Goal: Task Accomplishment & Management: Manage account settings

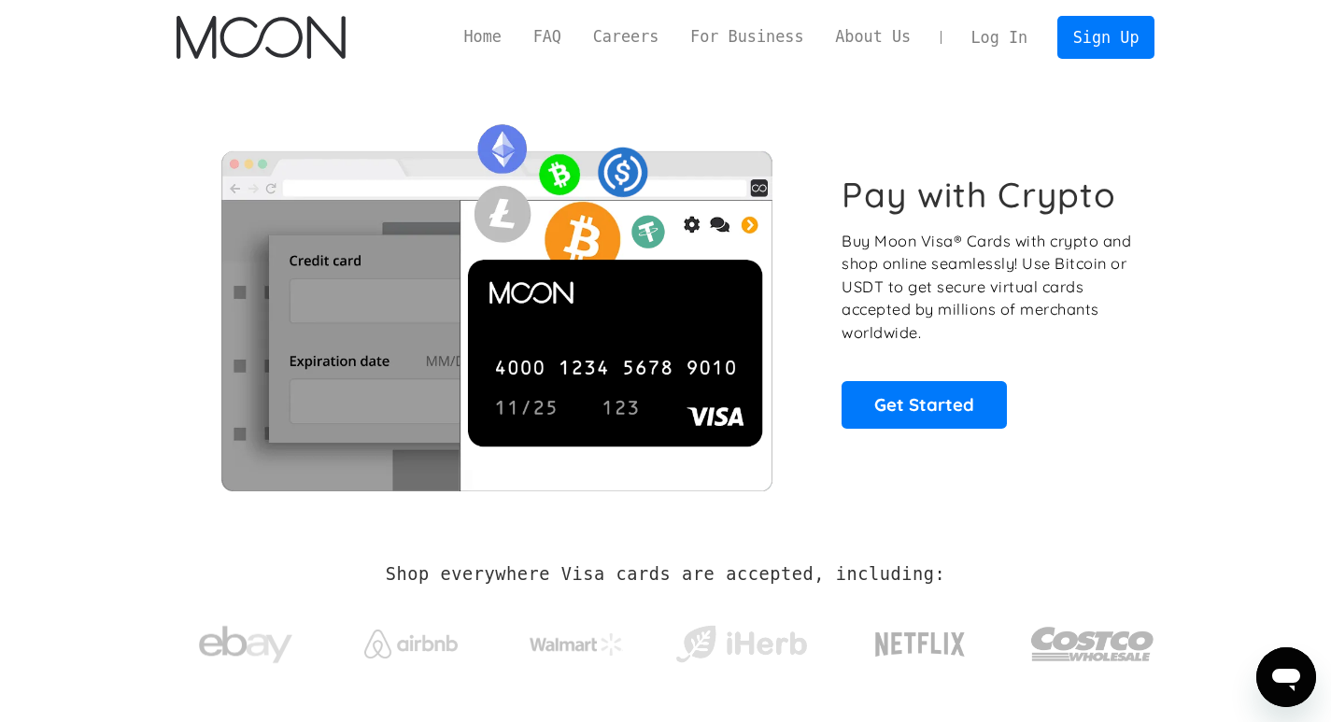
click at [1023, 36] on link "Log In" at bounding box center [999, 37] width 88 height 41
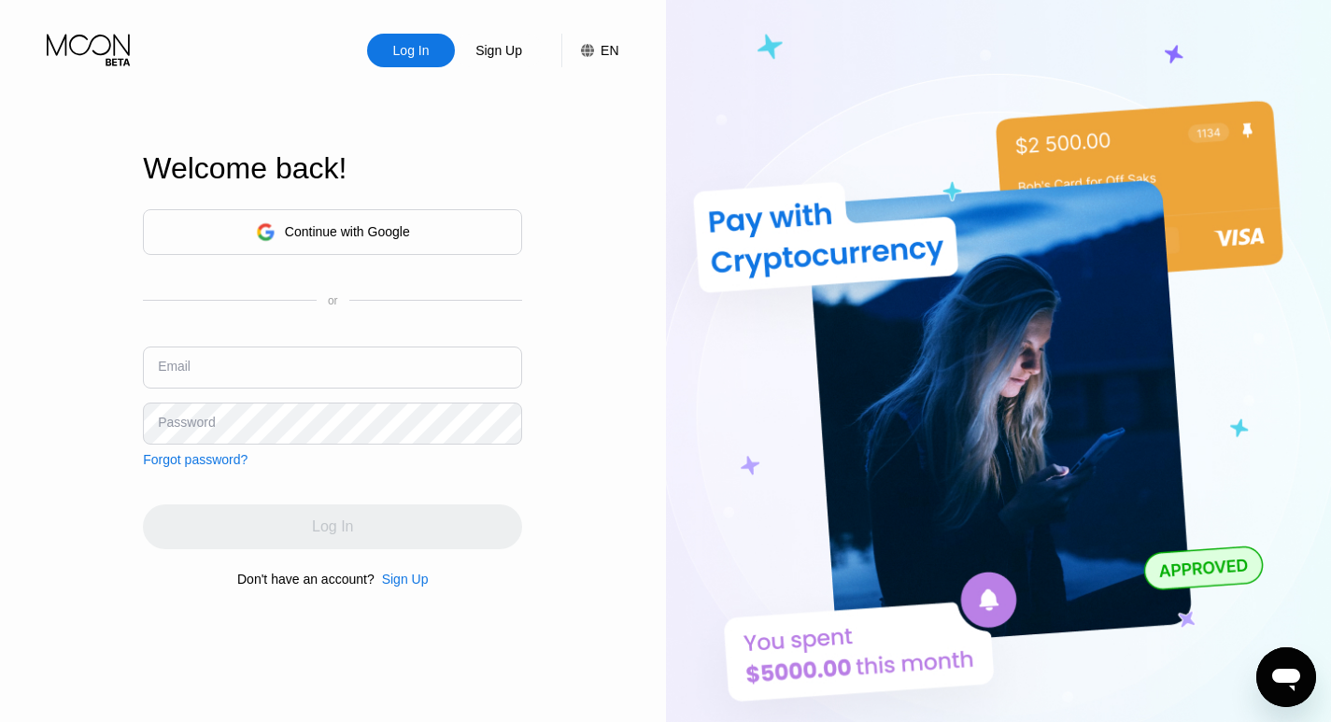
click at [242, 353] on input "text" at bounding box center [332, 367] width 379 height 42
type input "theusdplan@gmail.com"
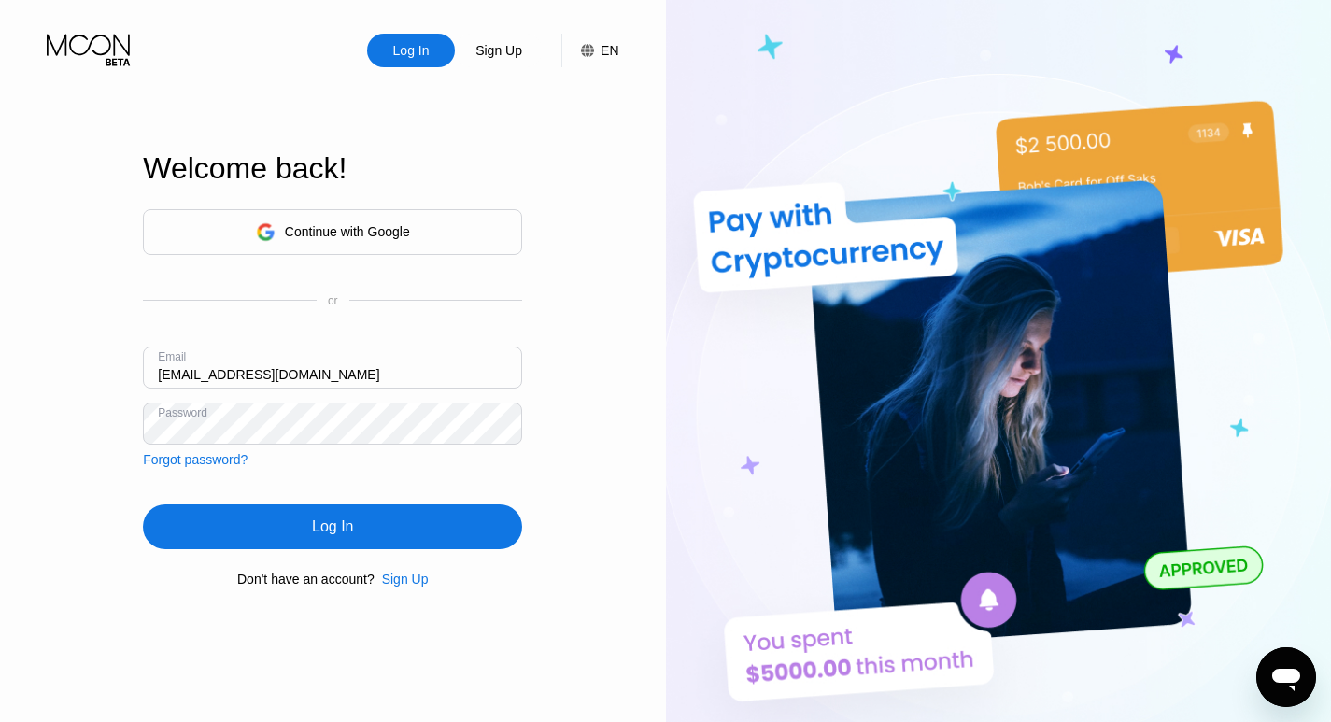
click at [391, 539] on div "Log In" at bounding box center [332, 526] width 379 height 45
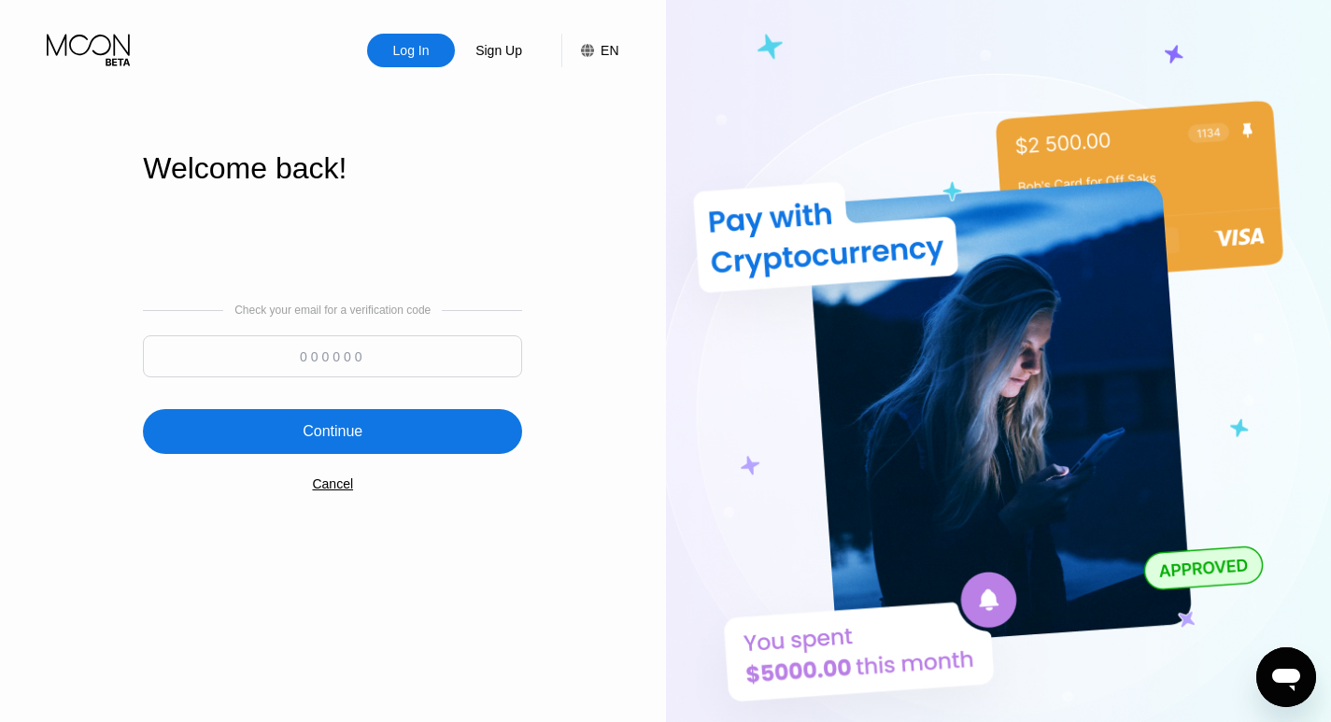
click at [344, 365] on input at bounding box center [332, 356] width 379 height 42
paste input "785061"
type input "785061"
click at [346, 422] on div "Continue" at bounding box center [332, 431] width 379 height 45
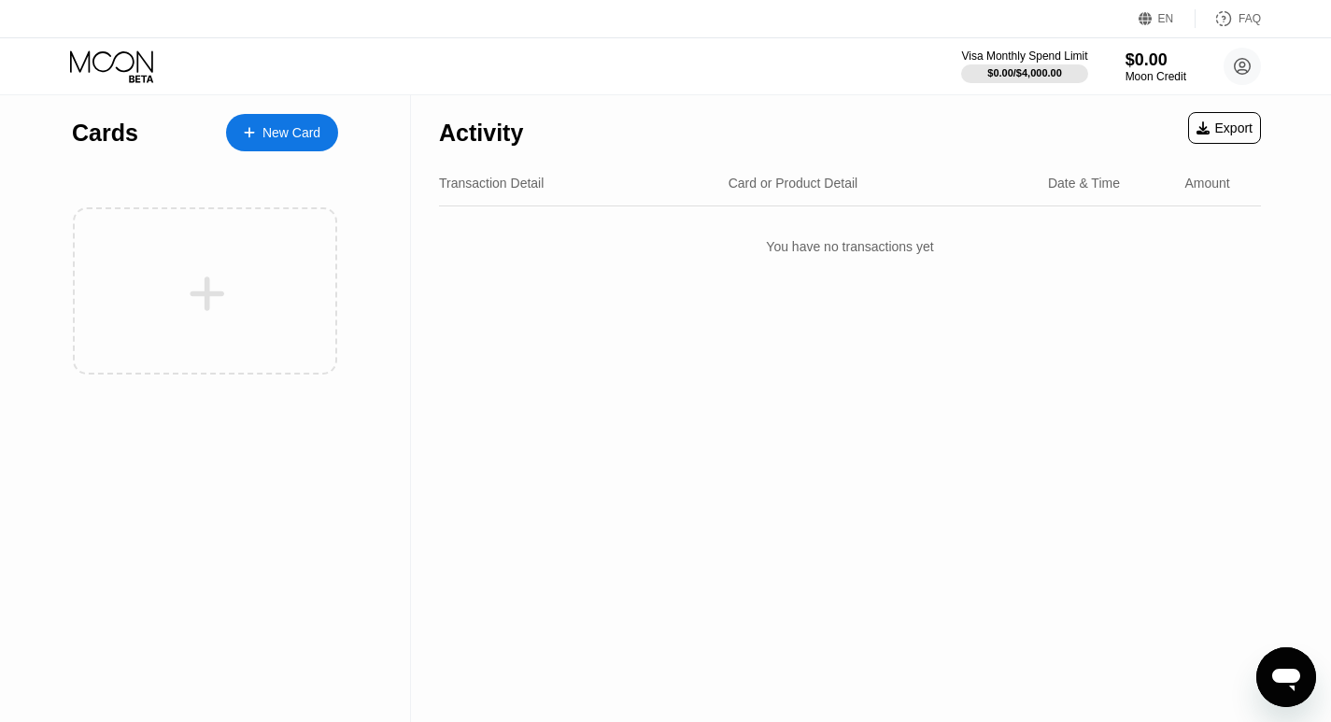
click at [509, 196] on div "Transaction Detail Card or Product Detail Date & Time Amount" at bounding box center [850, 184] width 822 height 46
click at [505, 188] on div "Transaction Detail" at bounding box center [491, 183] width 105 height 15
click at [98, 127] on div "Cards" at bounding box center [105, 133] width 66 height 27
click at [809, 176] on div "Card or Product Detail" at bounding box center [793, 183] width 130 height 15
click at [813, 182] on div "Card or Product Detail" at bounding box center [793, 183] width 130 height 15
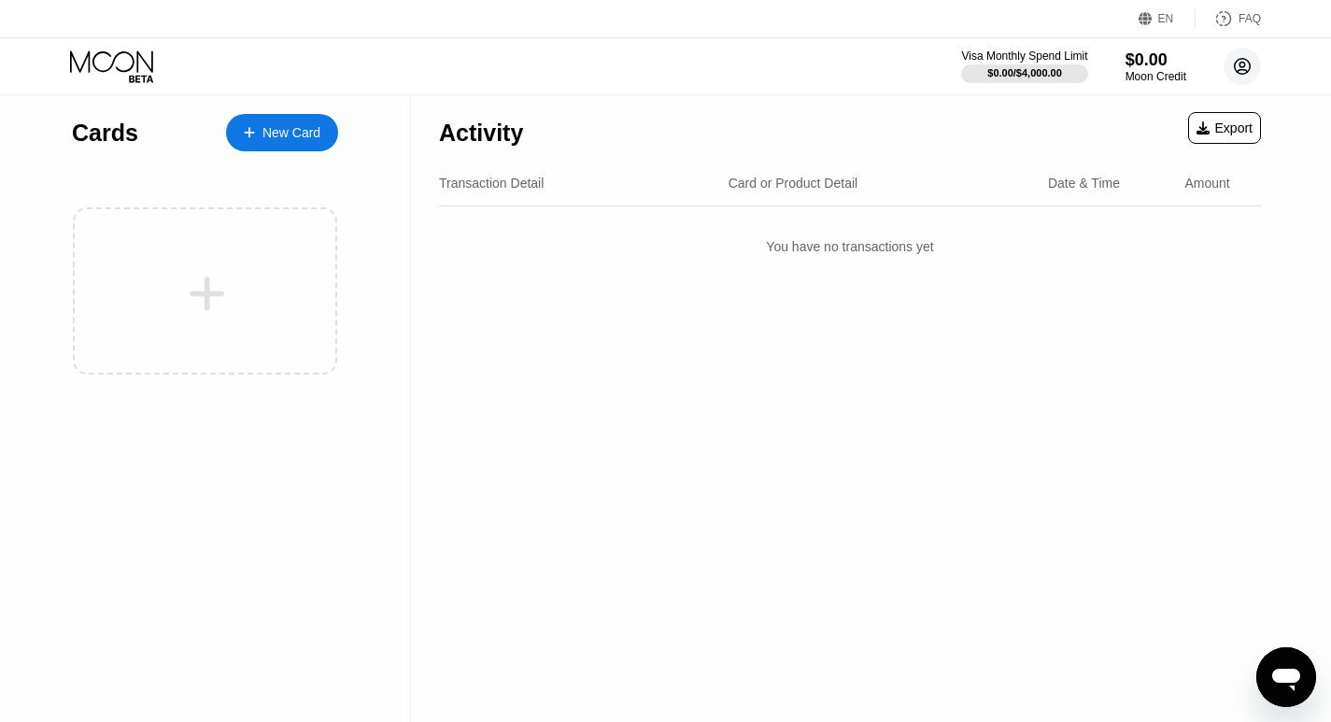
click at [1237, 64] on circle at bounding box center [1241, 66] width 37 height 37
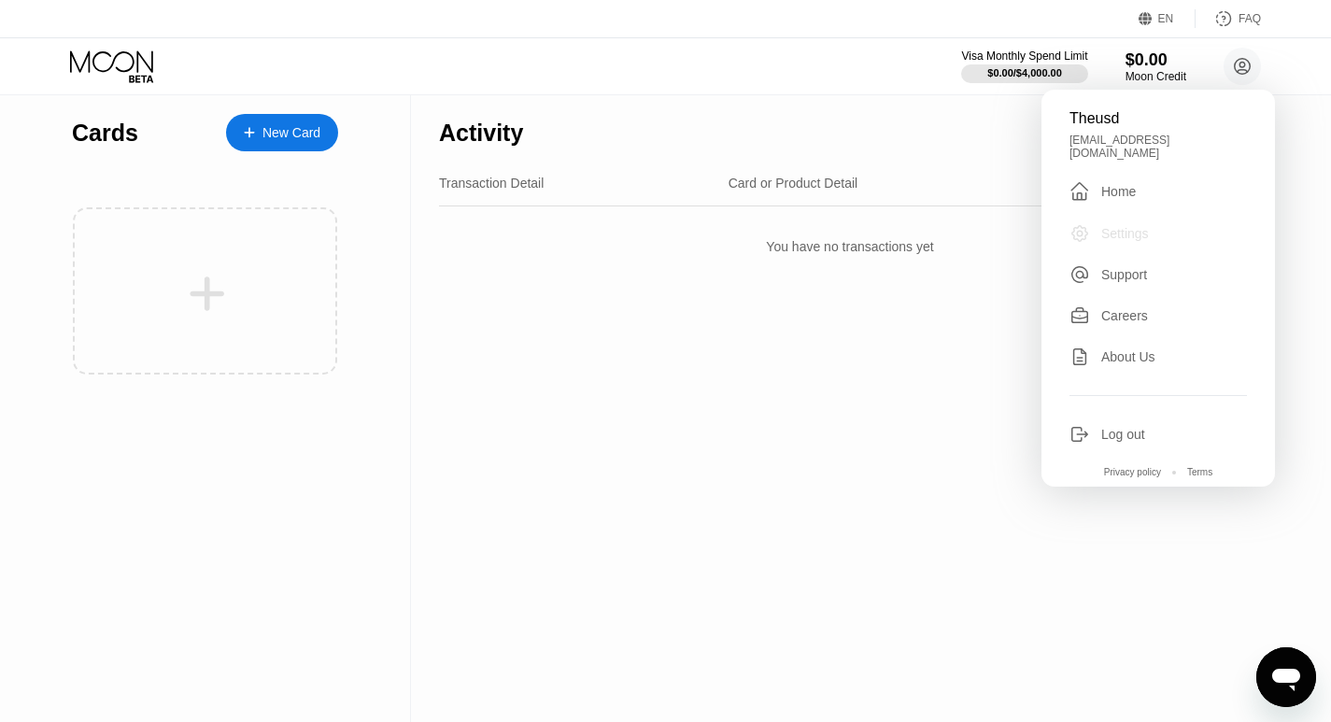
click at [1116, 226] on div "Settings" at bounding box center [1125, 233] width 48 height 15
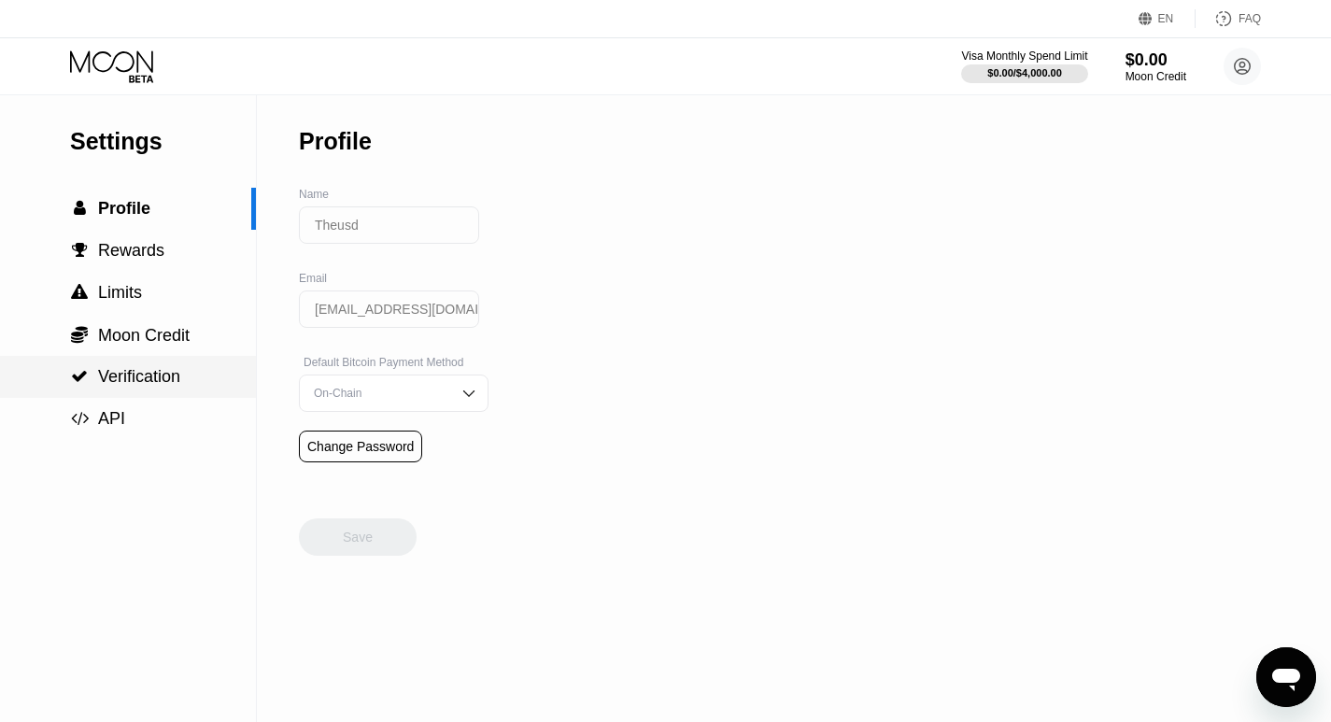
click at [162, 386] on span "Verification" at bounding box center [139, 376] width 82 height 19
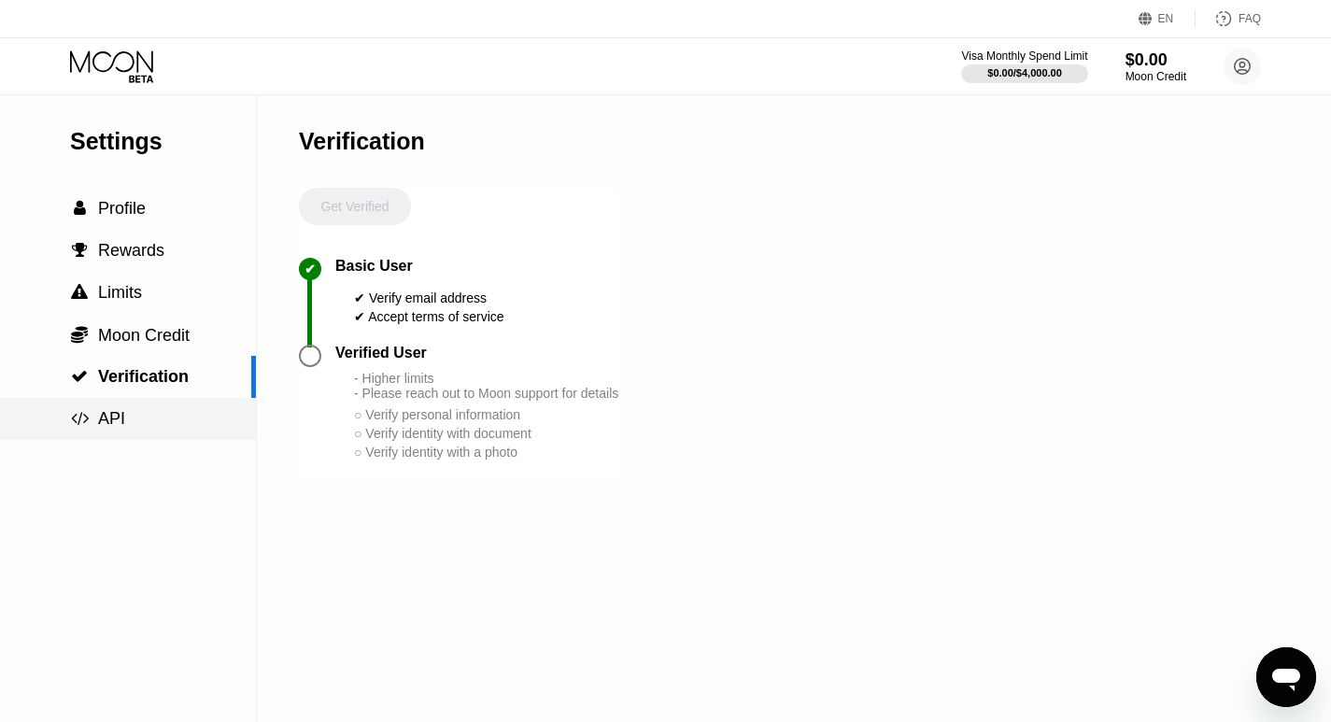
click at [112, 422] on span "API" at bounding box center [111, 418] width 27 height 19
